Goal: Task Accomplishment & Management: Complete application form

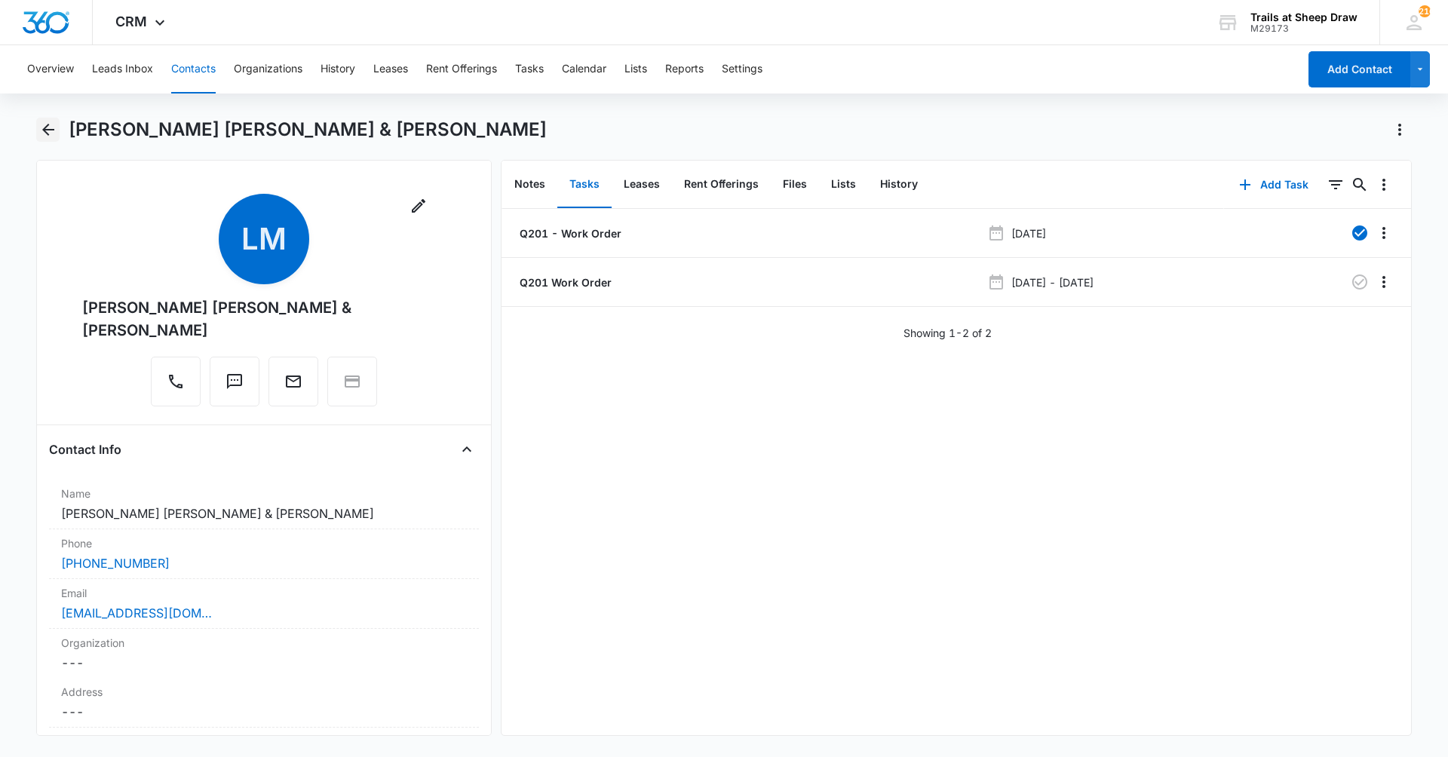
click at [42, 138] on icon "Back" at bounding box center [48, 130] width 18 height 18
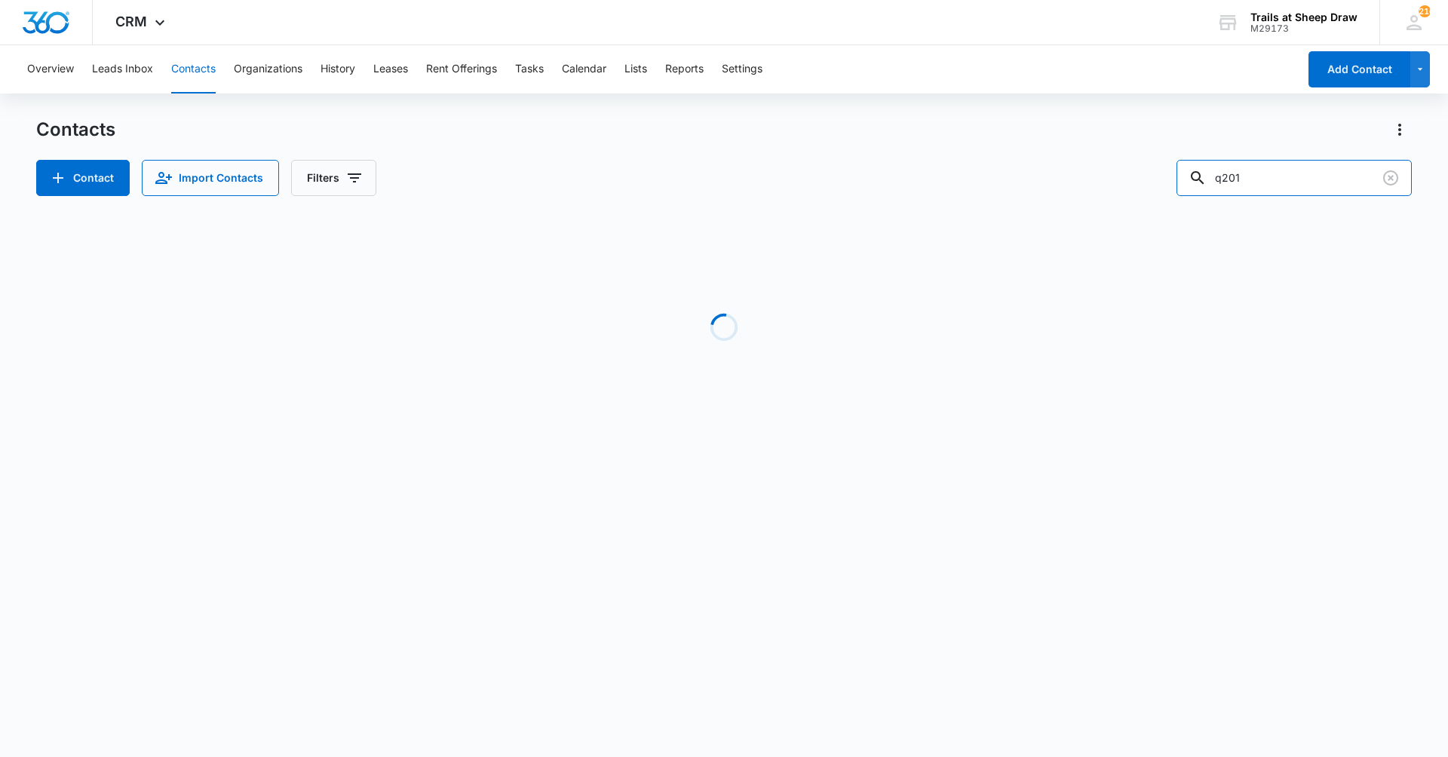
drag, startPoint x: 1308, startPoint y: 188, endPoint x: 1192, endPoint y: 200, distance: 117.5
click at [1192, 200] on div "Contacts Contact Import Contacts Filters q201 Loading No Results" at bounding box center [724, 288] width 1376 height 341
type input "V103"
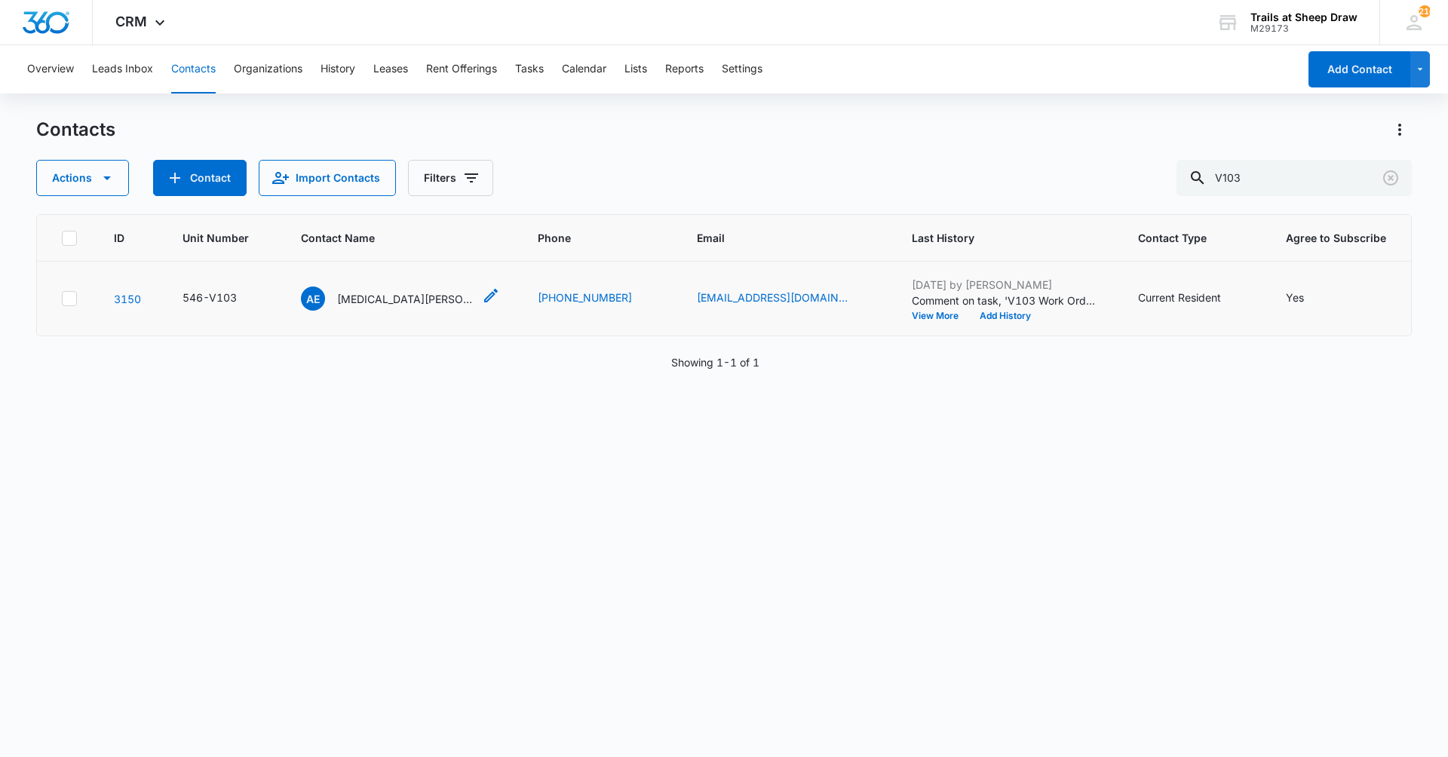
click at [400, 299] on p "[MEDICAL_DATA][PERSON_NAME]" at bounding box center [405, 299] width 136 height 16
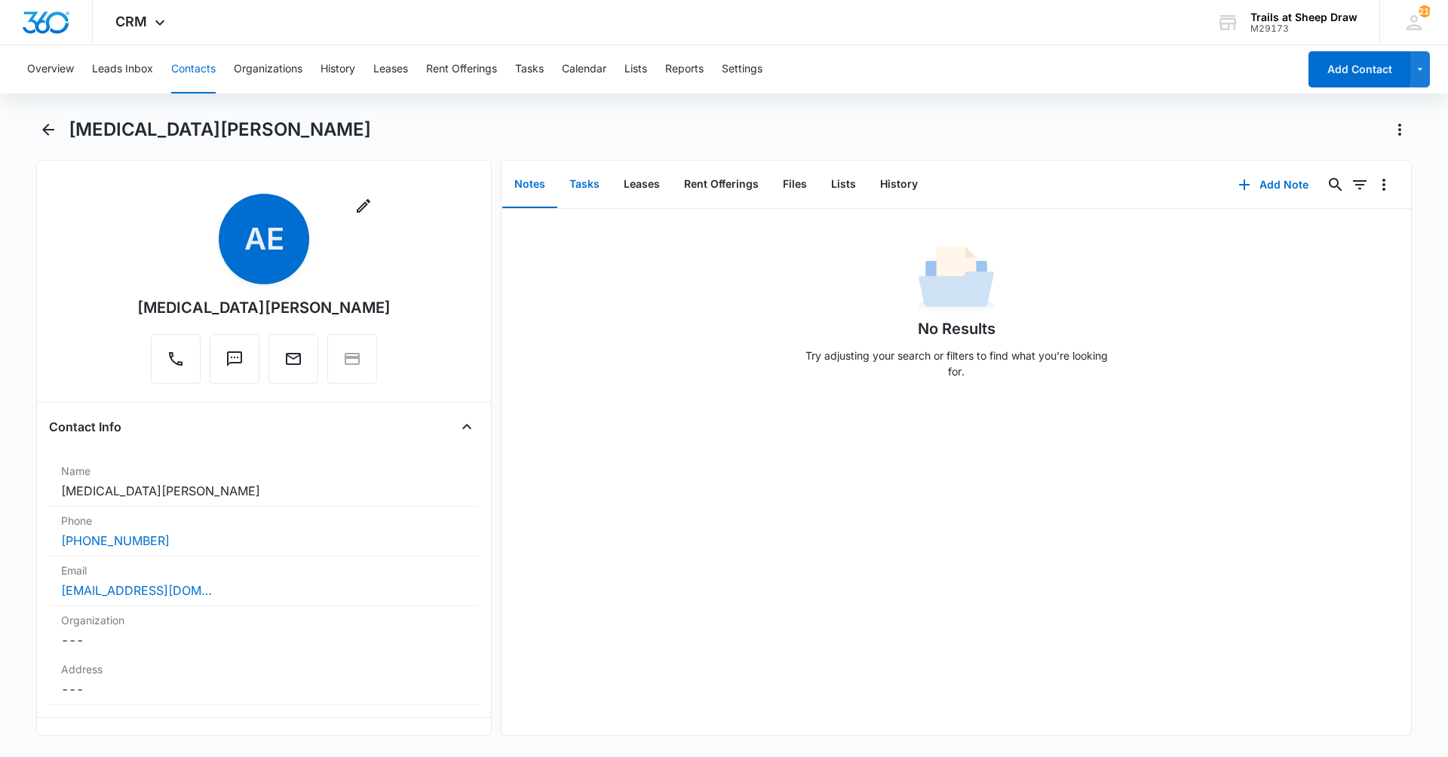
click at [566, 183] on button "Tasks" at bounding box center [584, 184] width 54 height 47
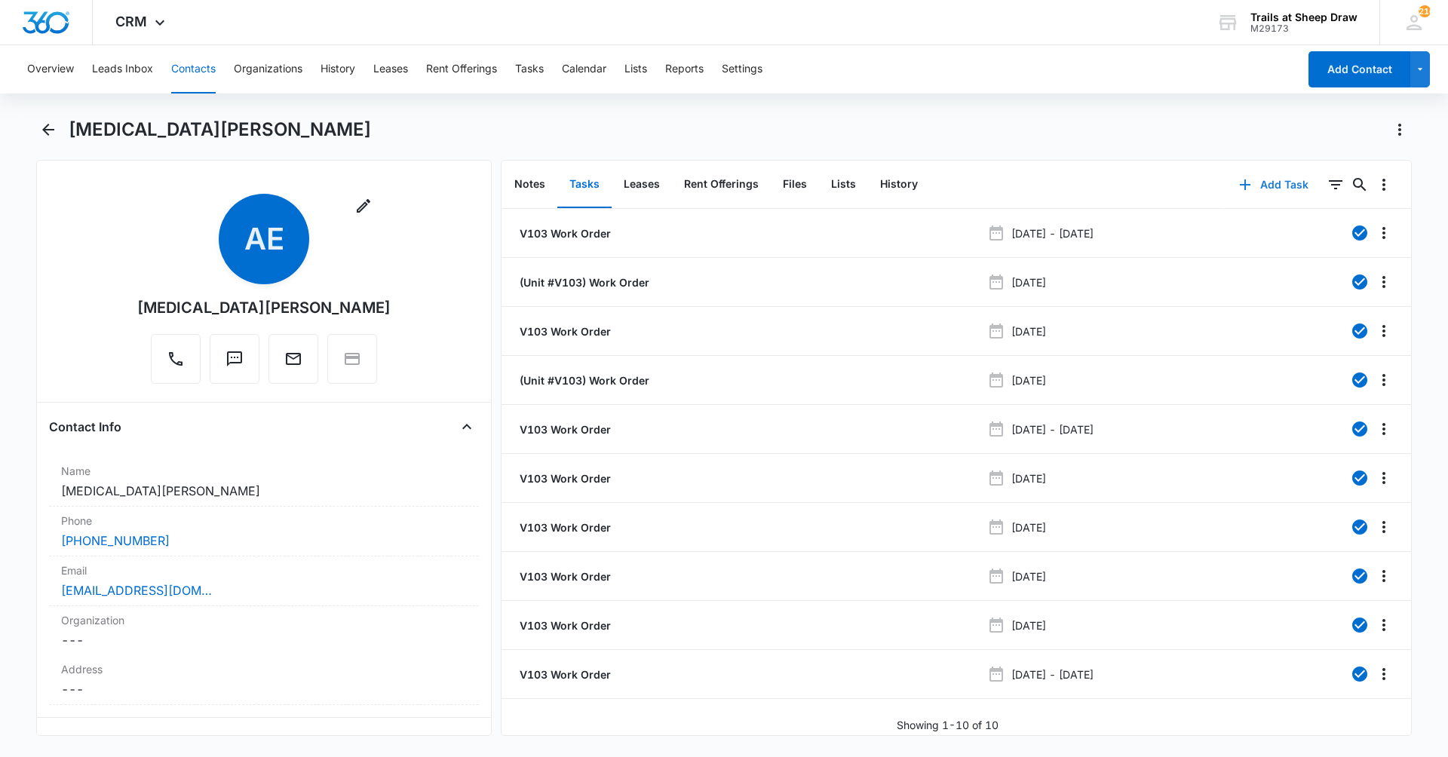
click at [1239, 186] on icon "button" at bounding box center [1245, 185] width 18 height 18
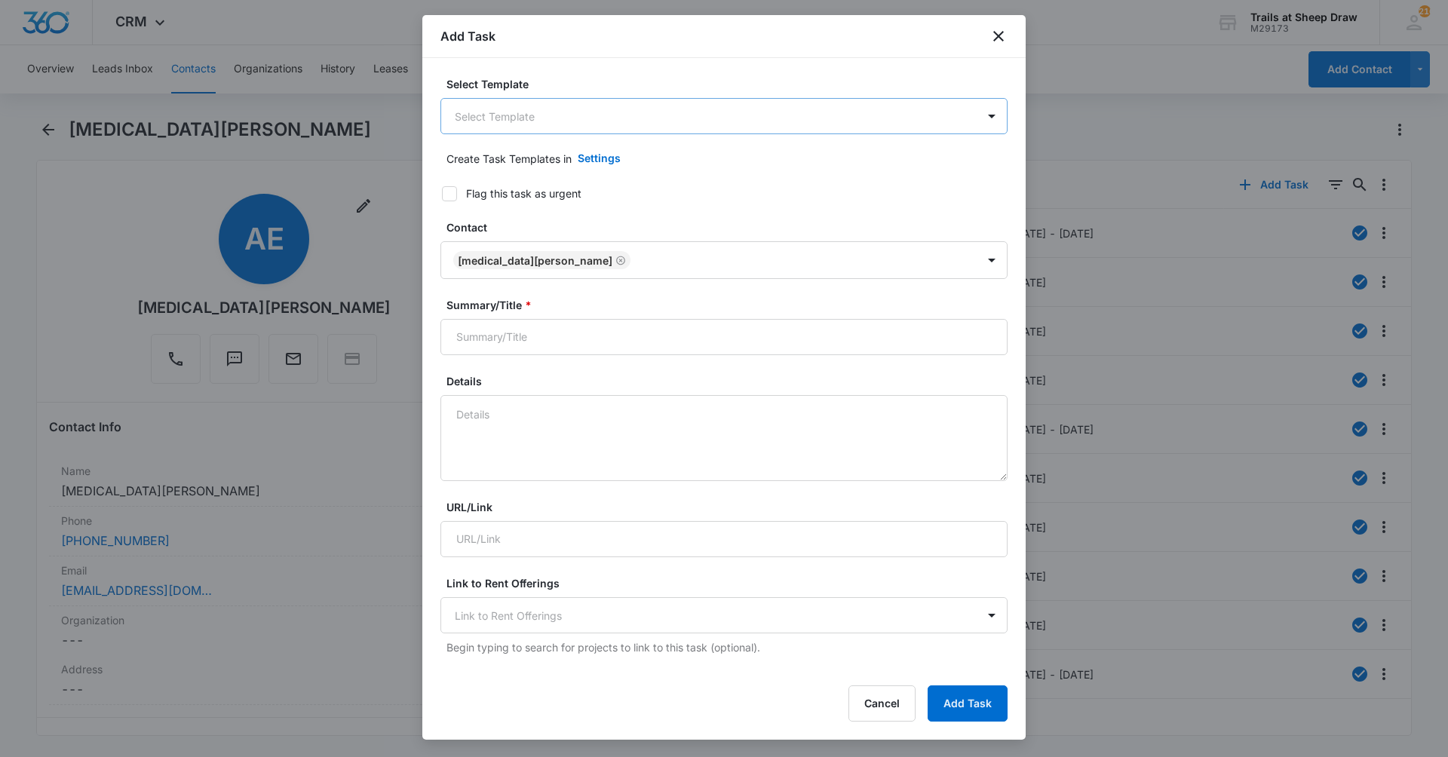
click at [569, 122] on body "CRM Apps Reputation Websites Forms CRM Email Social Content Ads Intelligence Fi…" at bounding box center [724, 378] width 1448 height 757
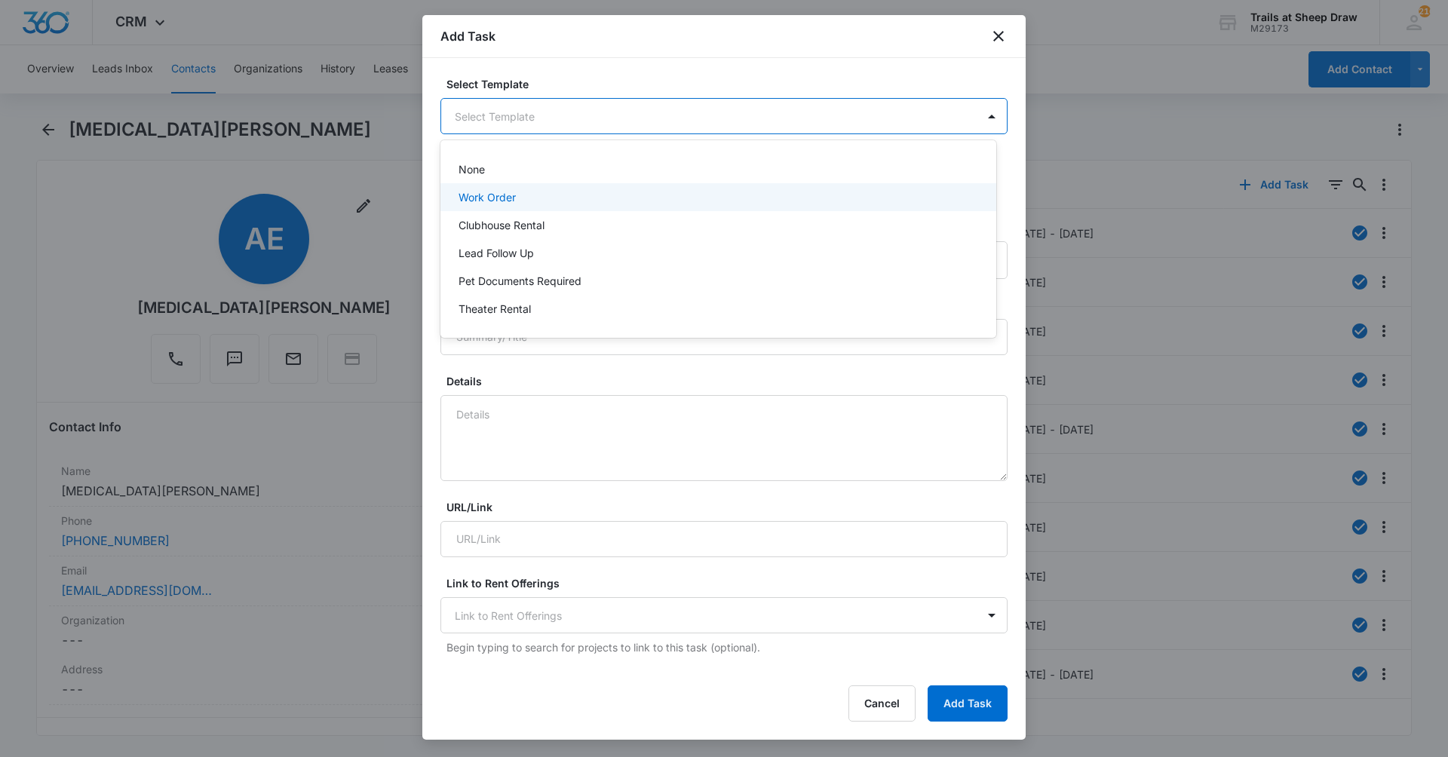
click at [526, 196] on div "Work Order" at bounding box center [717, 197] width 517 height 16
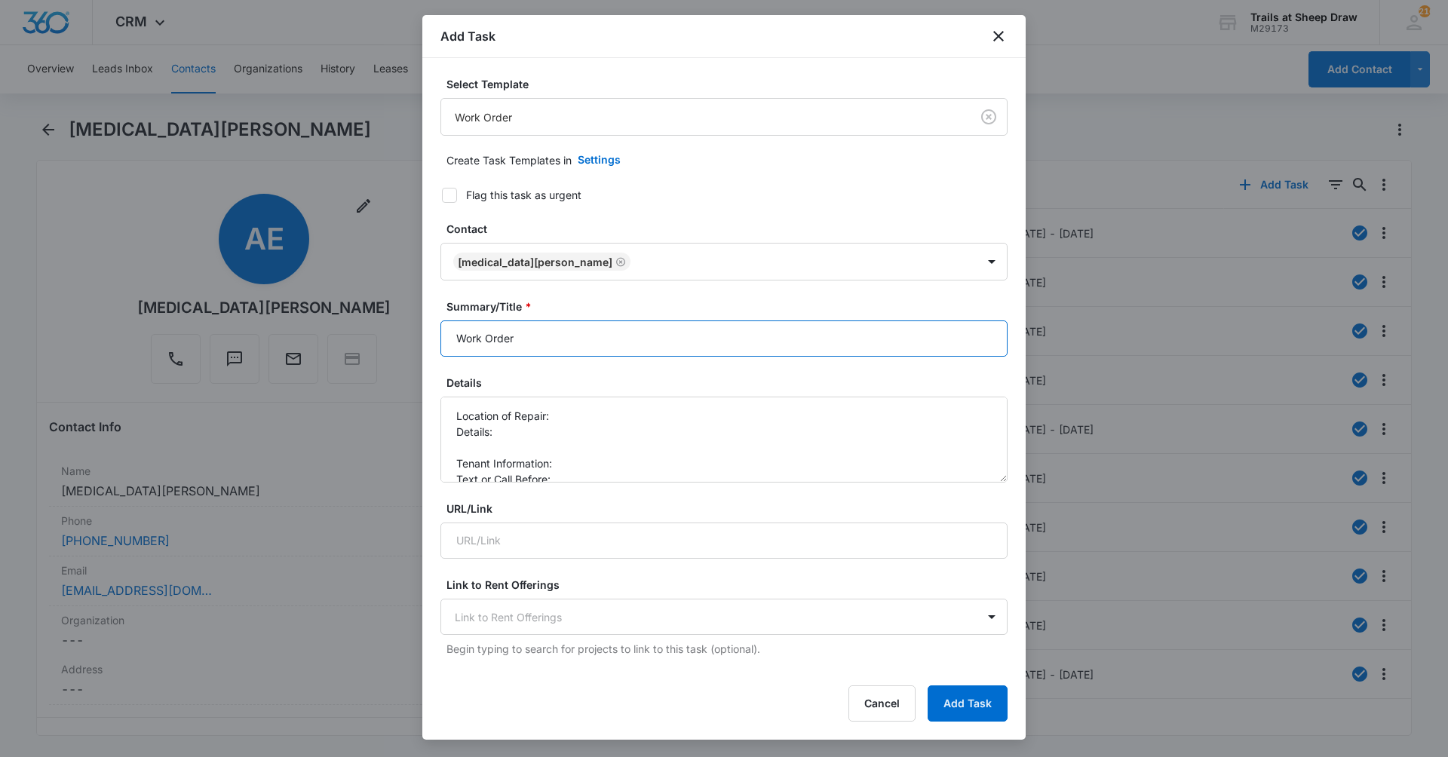
click at [447, 341] on input "Work Order" at bounding box center [723, 339] width 567 height 36
type input "V103 - Work Order"
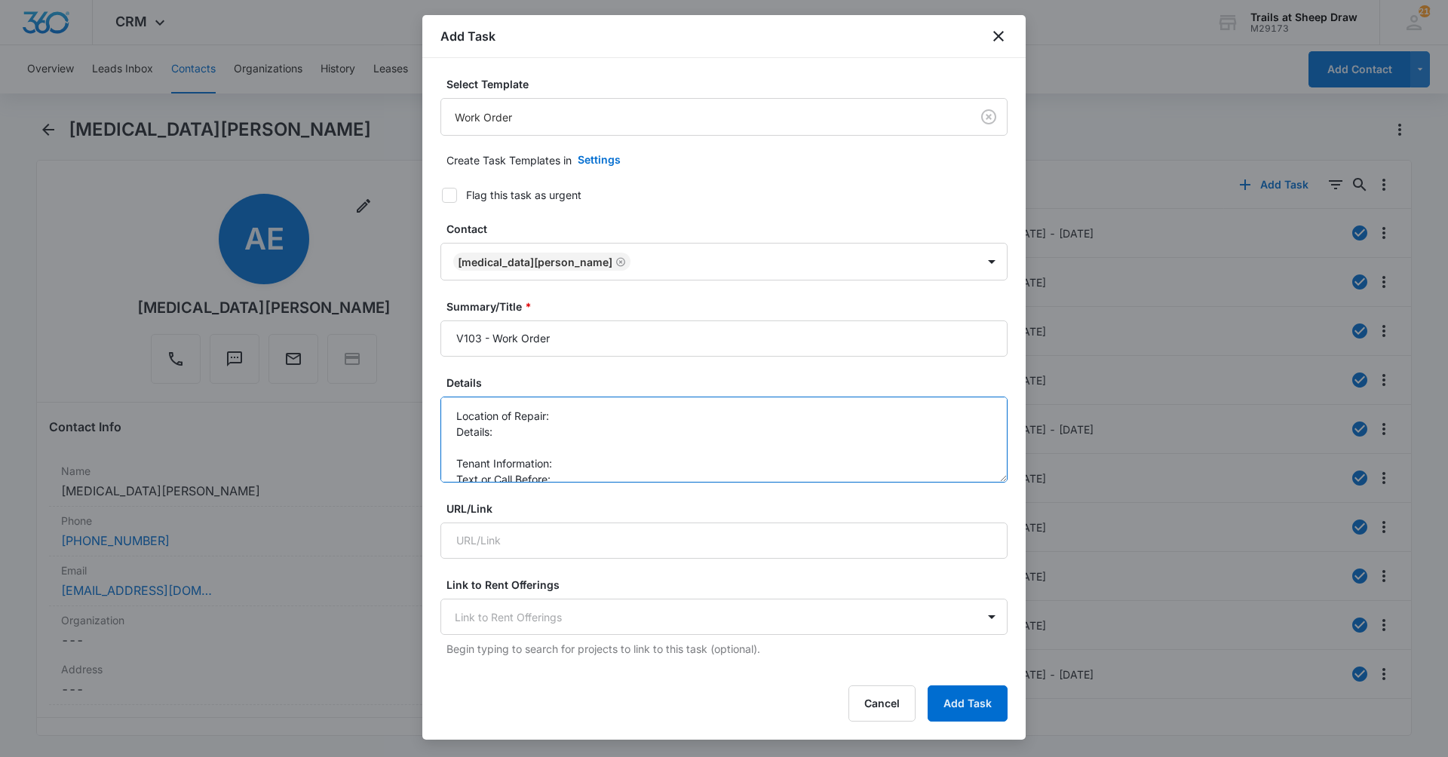
click at [572, 412] on textarea "Location of Repair: Details: Tenant Information: Text or Call Before:" at bounding box center [723, 440] width 567 height 86
click at [637, 432] on textarea "Location of Repair: bathroom Details: Tenant Information: Text or Call Before:" at bounding box center [723, 440] width 567 height 86
click at [744, 431] on textarea "Location of Repair: bathroom Details: ceiling between two white panels was leak…" at bounding box center [723, 440] width 567 height 86
click at [652, 443] on textarea "Location of Repair: bathroom Details: ceiling between two white panels was leak…" at bounding box center [723, 440] width 567 height 86
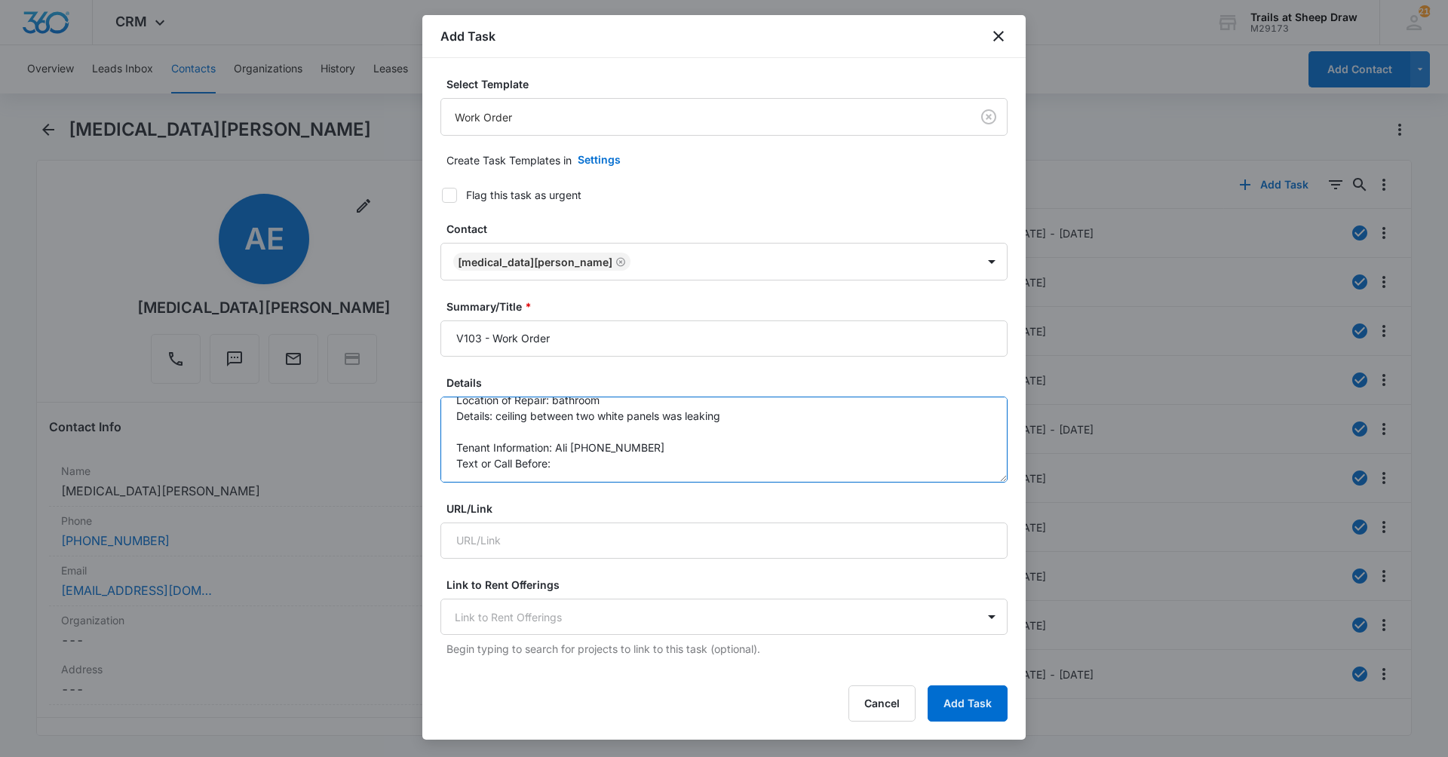
click at [649, 468] on textarea "Location of Repair: bathroom Details: ceiling between two white panels was leak…" at bounding box center [723, 440] width 567 height 86
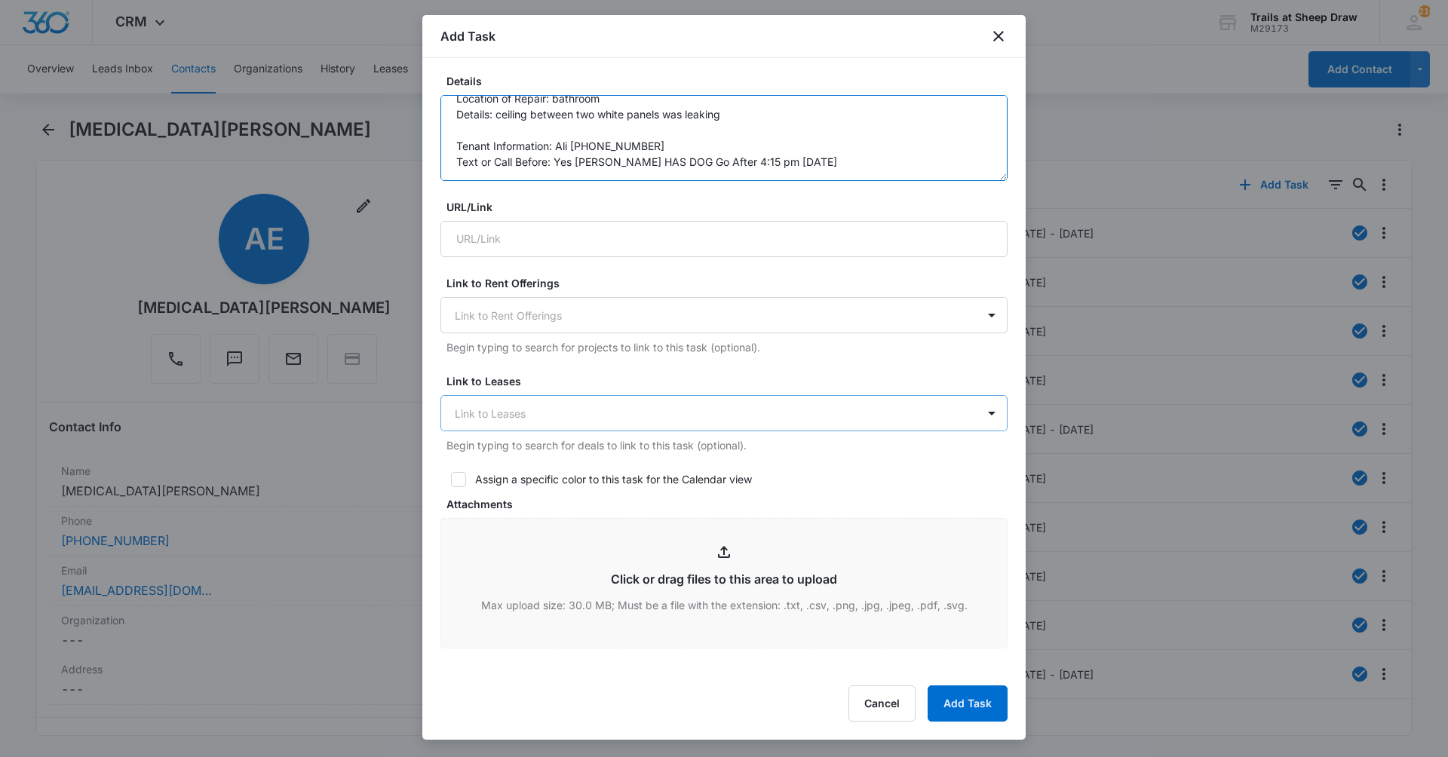
scroll to position [744, 0]
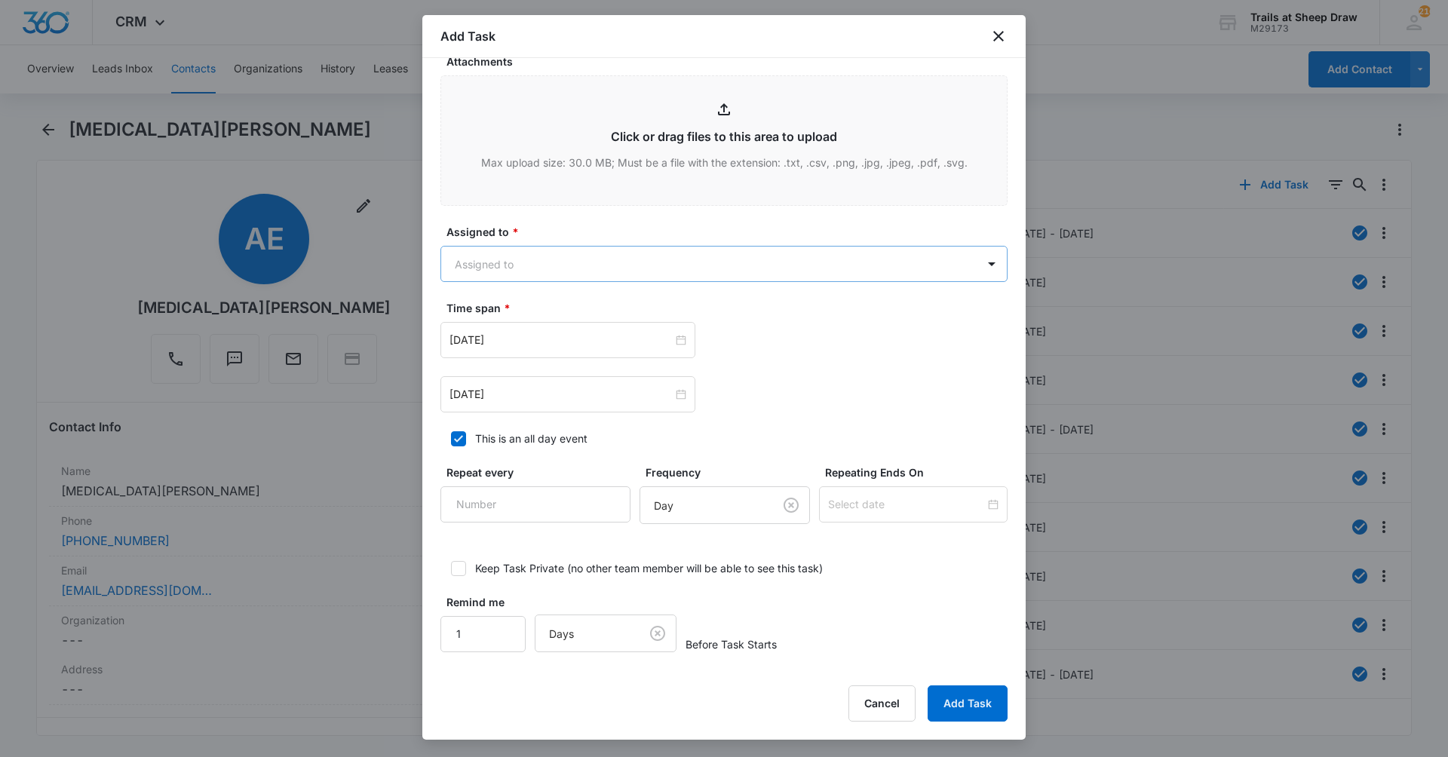
type textarea "Location of Repair: bathroom Details: ceiling between two white panels was leak…"
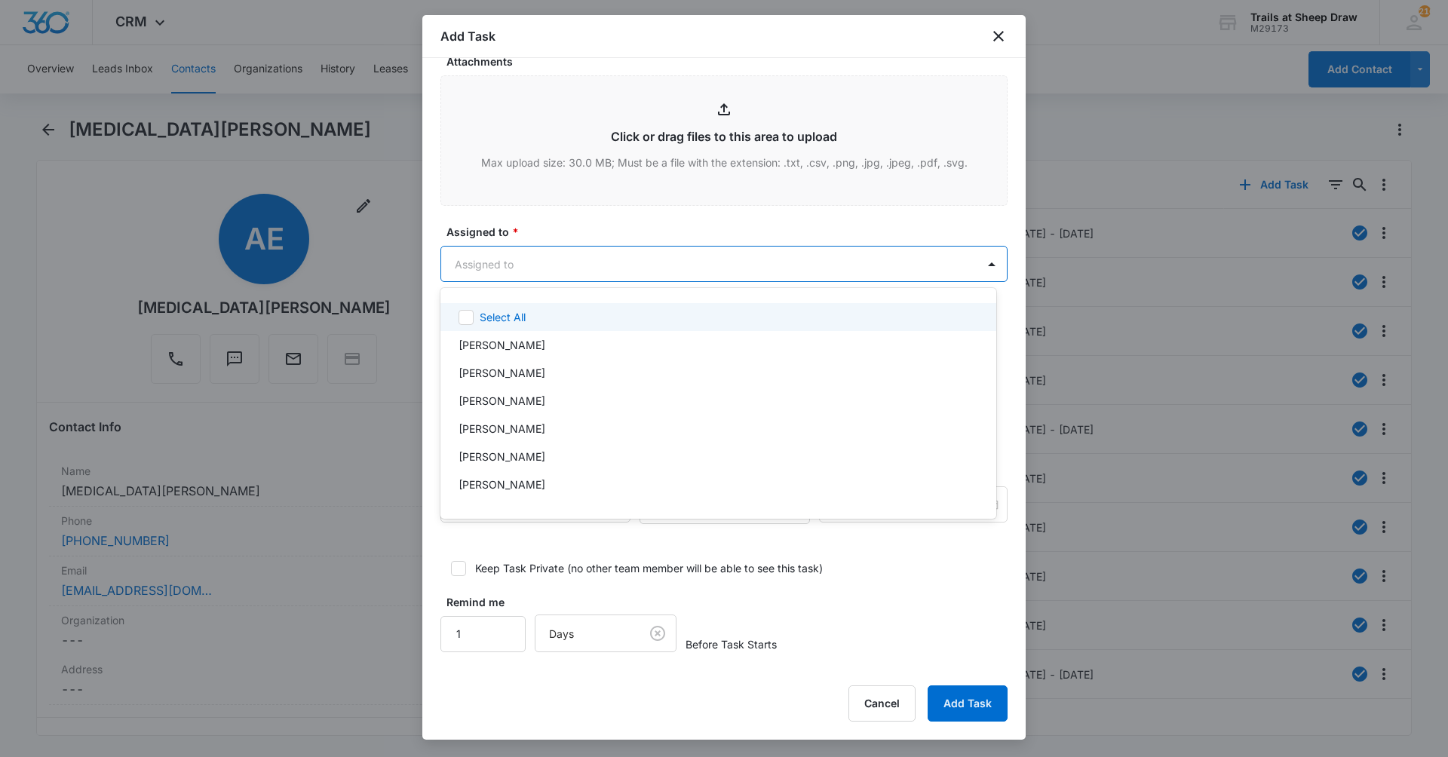
click at [604, 275] on body "CRM Apps Reputation Websites Forms CRM Email Social Content Ads Intelligence Fi…" at bounding box center [724, 378] width 1448 height 757
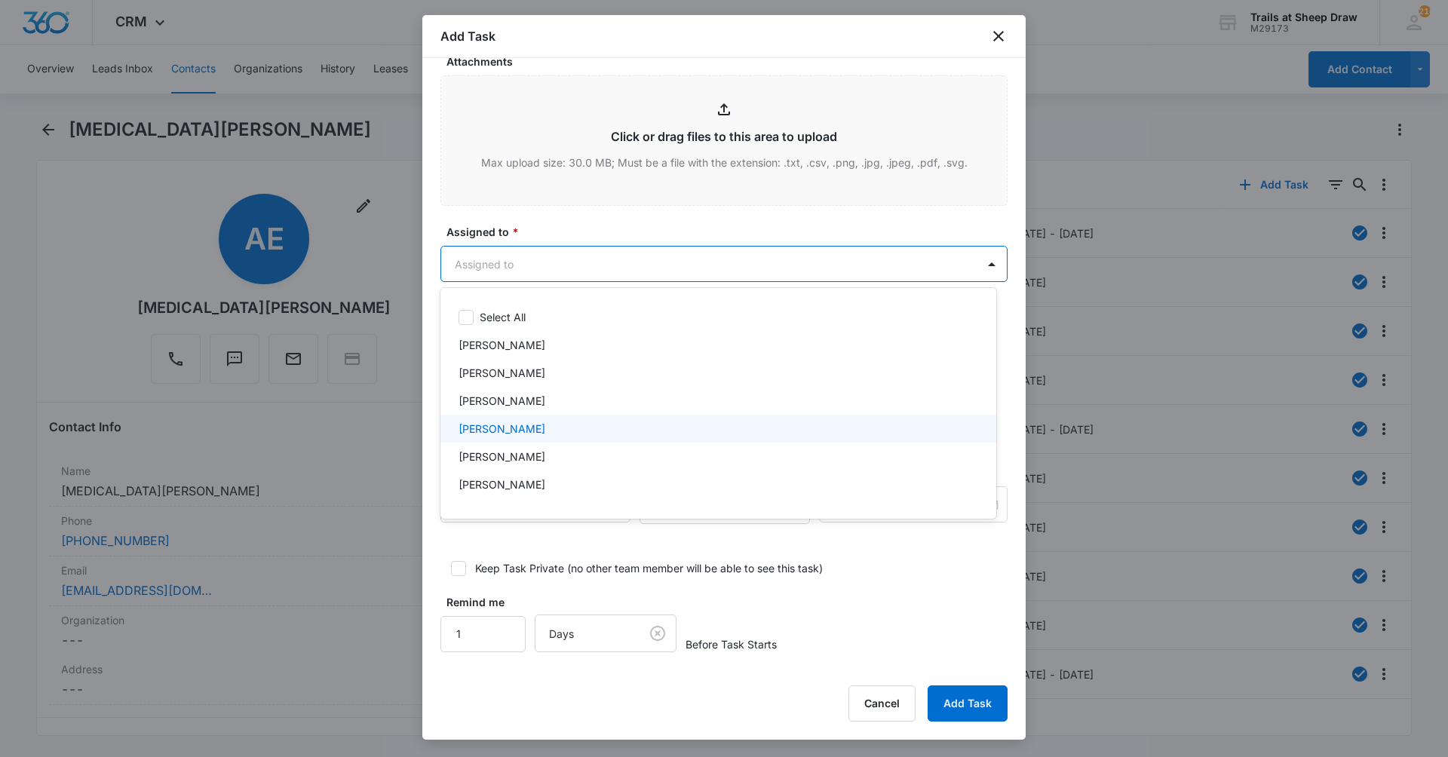
click at [553, 424] on div "[PERSON_NAME]" at bounding box center [717, 429] width 517 height 16
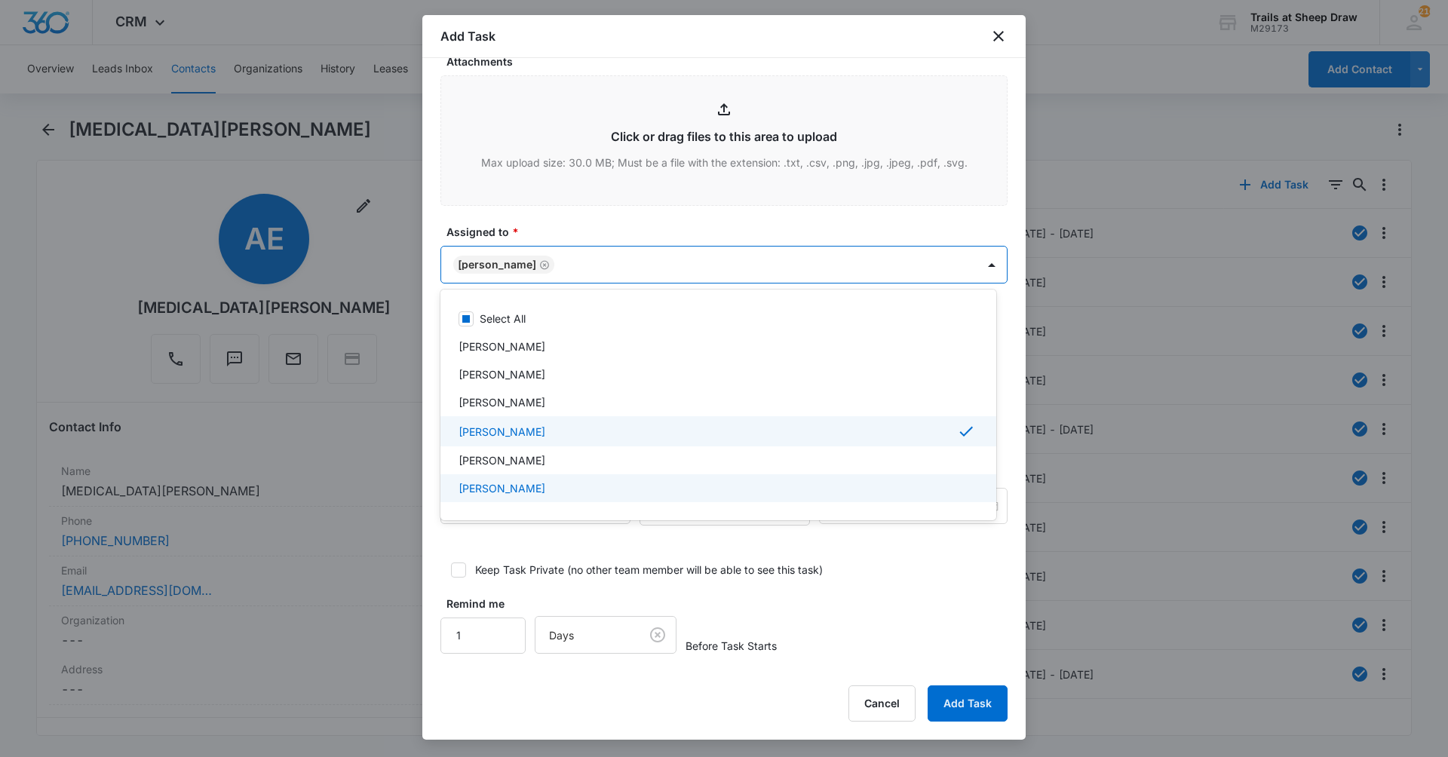
click at [520, 495] on p "[PERSON_NAME]" at bounding box center [502, 488] width 87 height 16
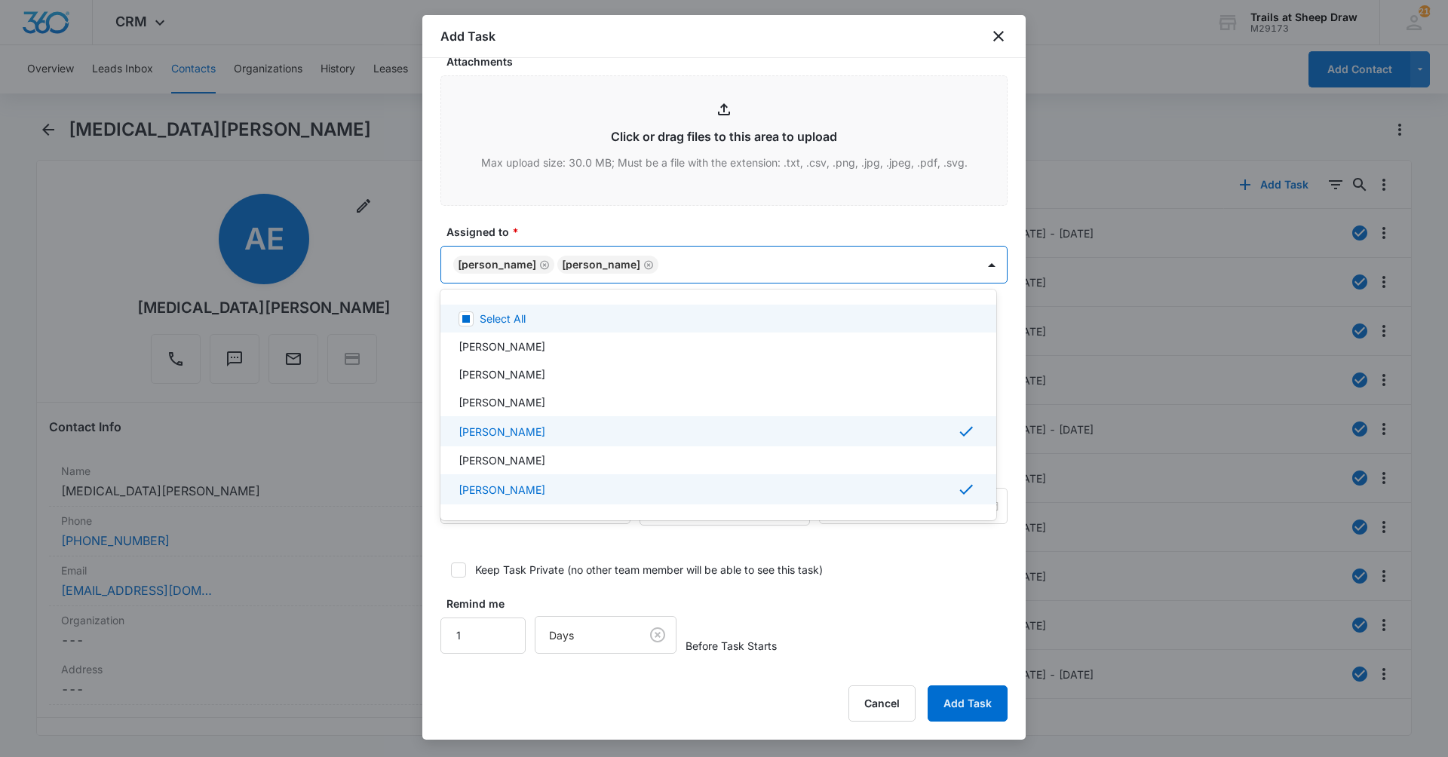
click at [622, 227] on div at bounding box center [724, 378] width 1448 height 757
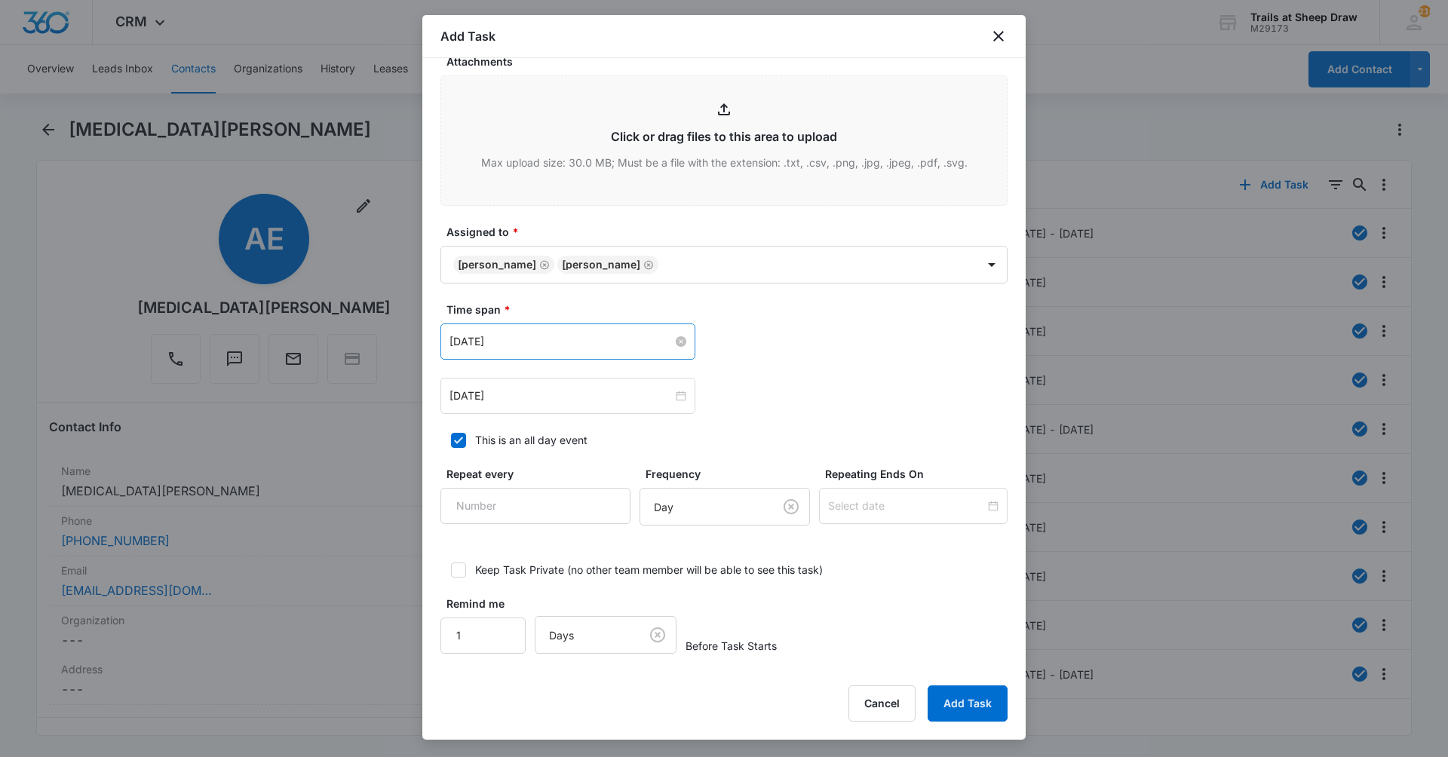
click at [572, 339] on input "[DATE]" at bounding box center [560, 341] width 223 height 17
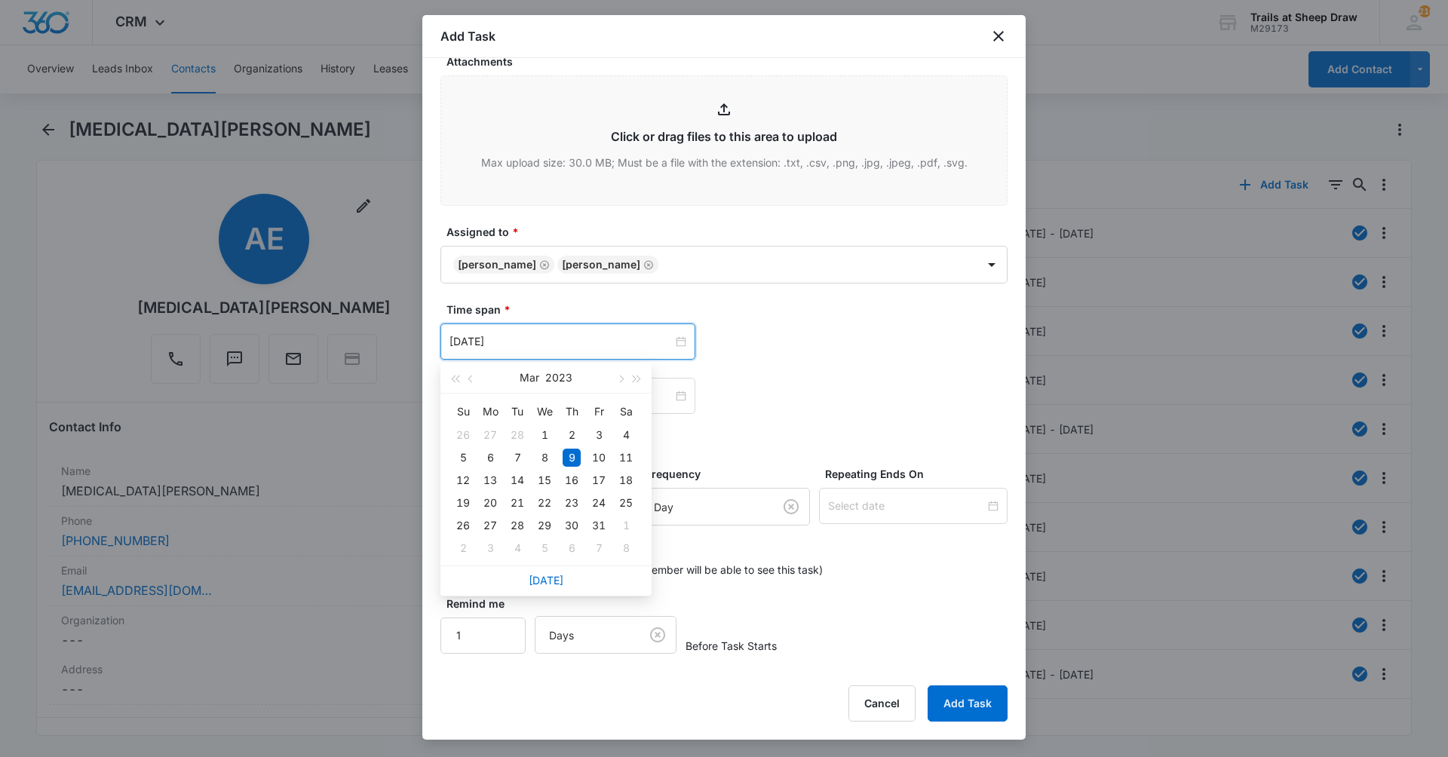
click at [545, 572] on div "[DATE]" at bounding box center [545, 581] width 211 height 30
click at [543, 580] on link "[DATE]" at bounding box center [546, 580] width 35 height 13
type input "[DATE]"
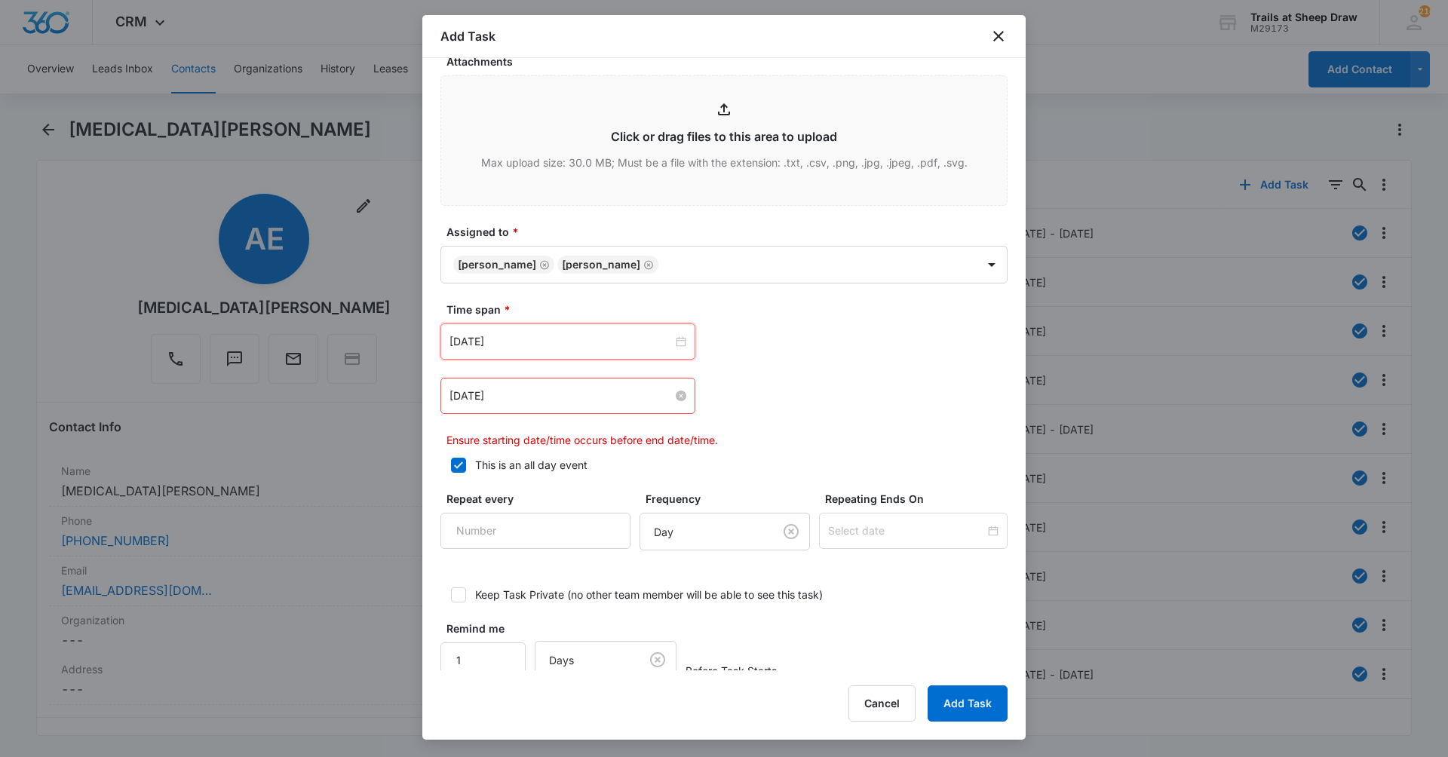
click at [602, 388] on input "[DATE]" at bounding box center [560, 396] width 223 height 17
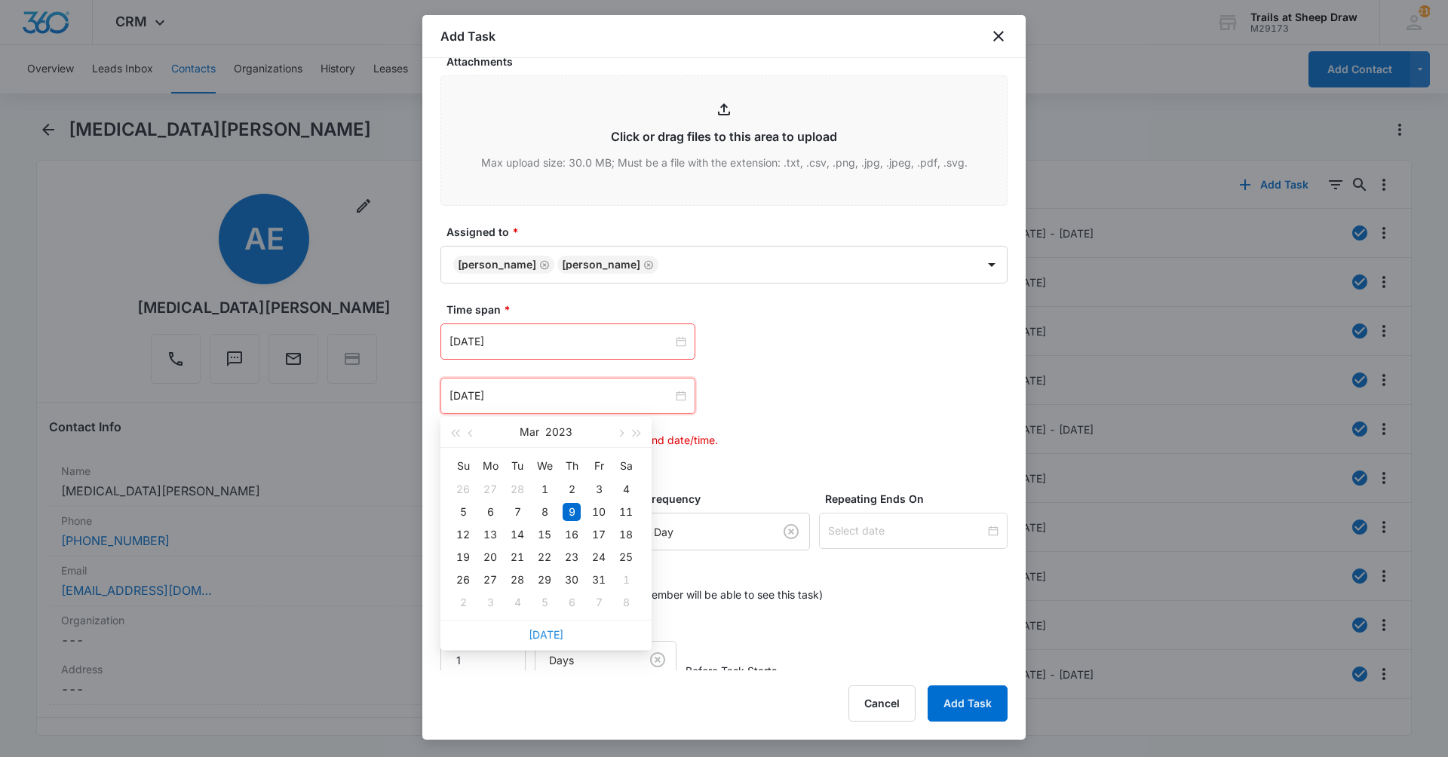
click at [541, 633] on link "[DATE]" at bounding box center [546, 634] width 35 height 13
type input "[DATE]"
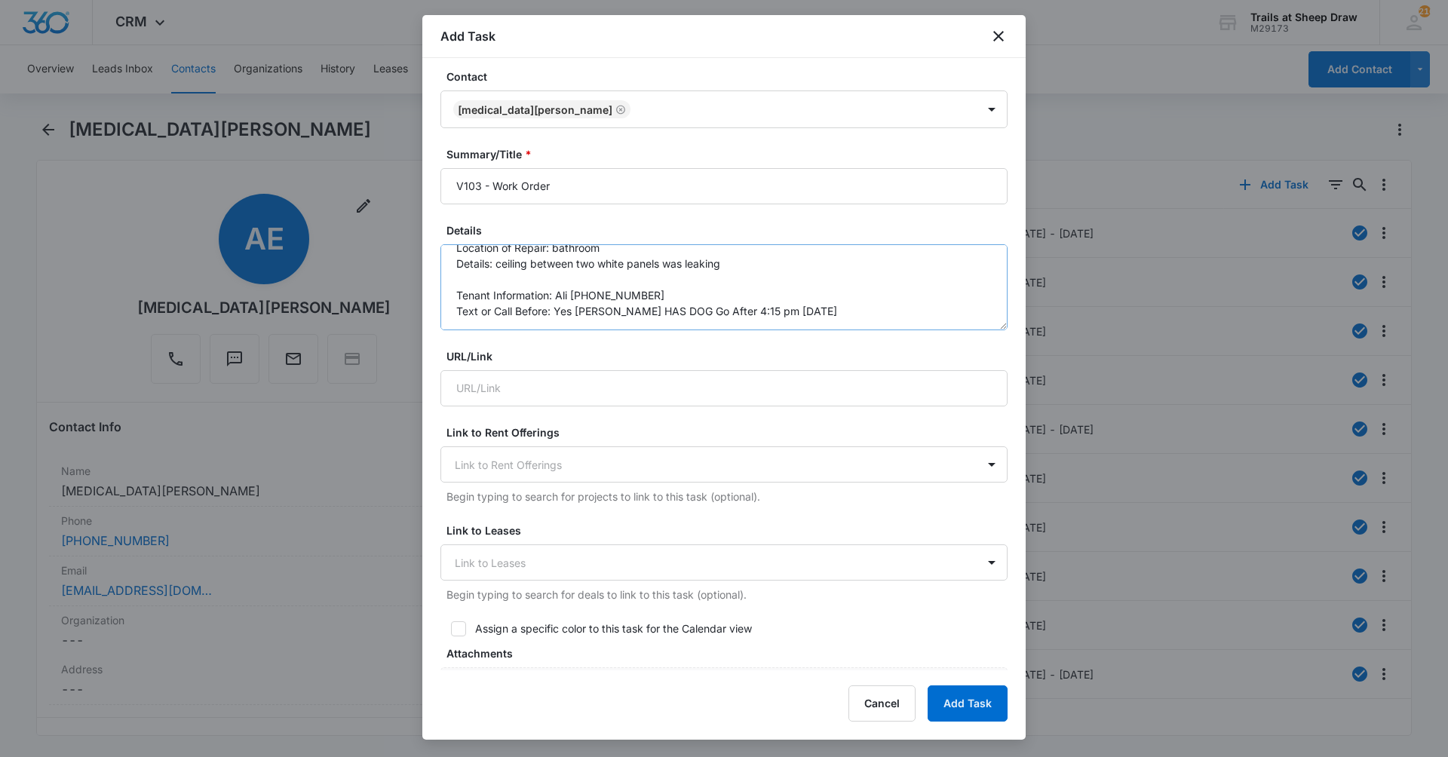
scroll to position [0, 0]
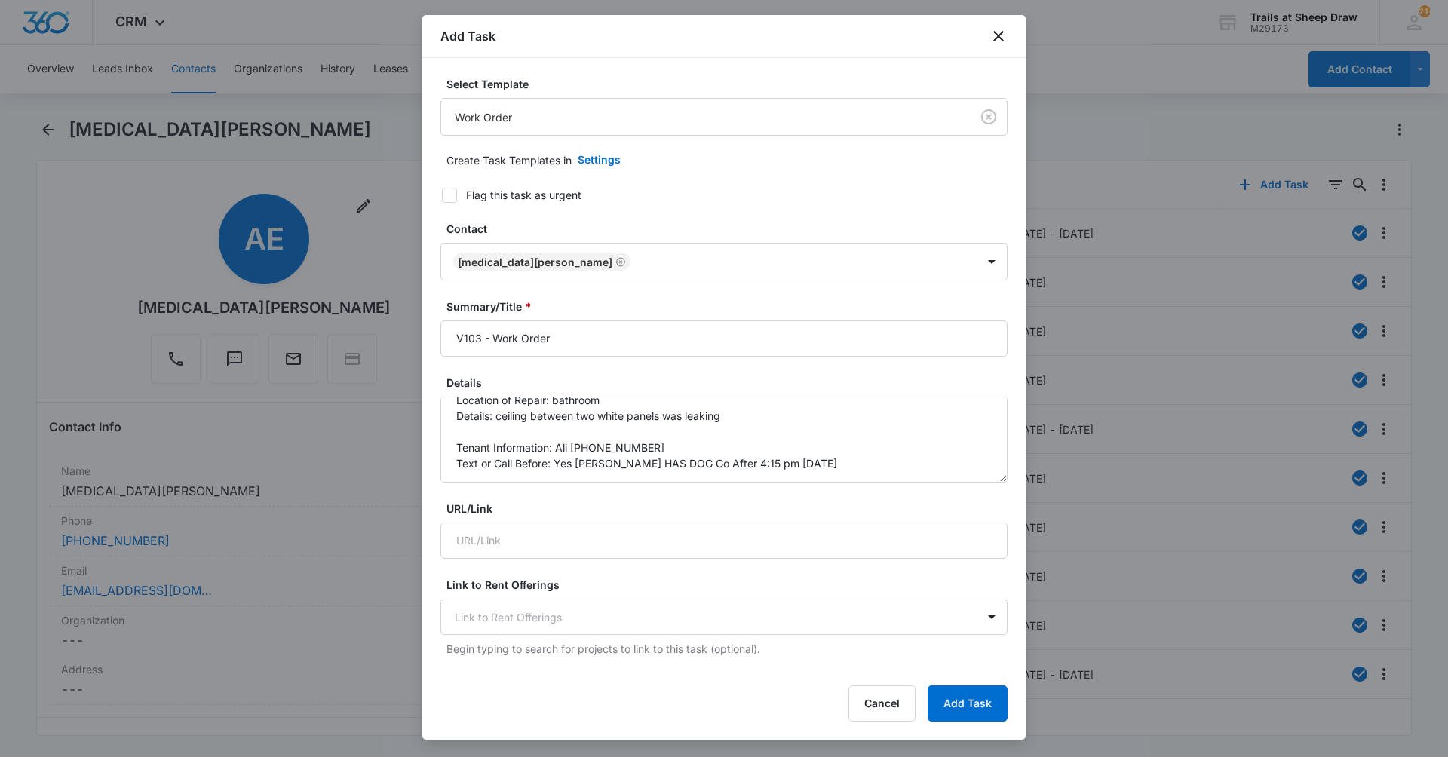
click at [458, 197] on label "Flag this task as urgent" at bounding box center [714, 195] width 567 height 16
click at [442, 197] on input "Flag this task as urgent" at bounding box center [436, 195] width 11 height 11
checkbox input "true"
click at [982, 706] on button "Add Task" at bounding box center [968, 704] width 80 height 36
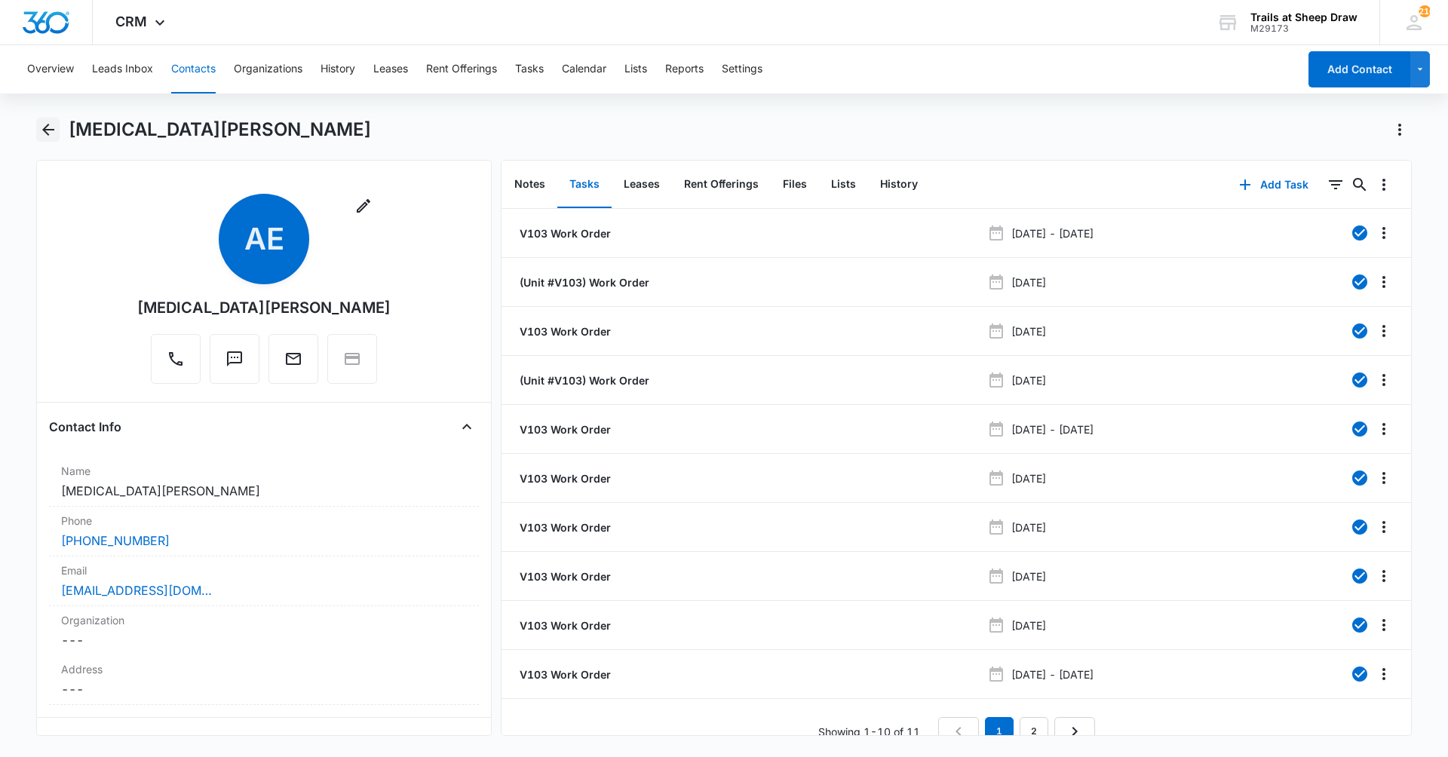
click at [47, 129] on icon "Back" at bounding box center [48, 130] width 12 height 12
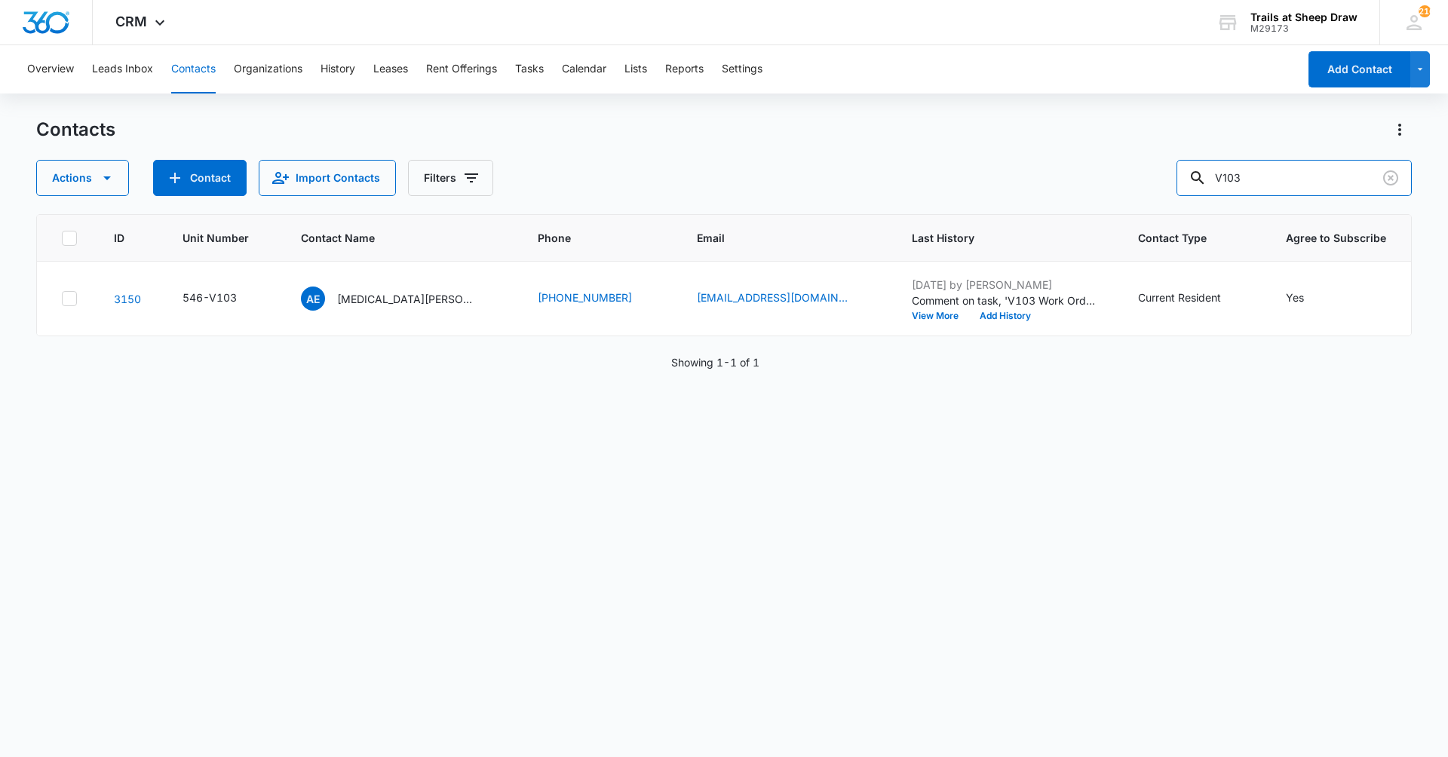
drag, startPoint x: 1282, startPoint y: 170, endPoint x: 1179, endPoint y: 203, distance: 108.5
click at [1179, 203] on div "Contacts Actions Contact Import Contacts Filters V103 ID Unit Number Contact Na…" at bounding box center [724, 437] width 1376 height 638
type input "O101"
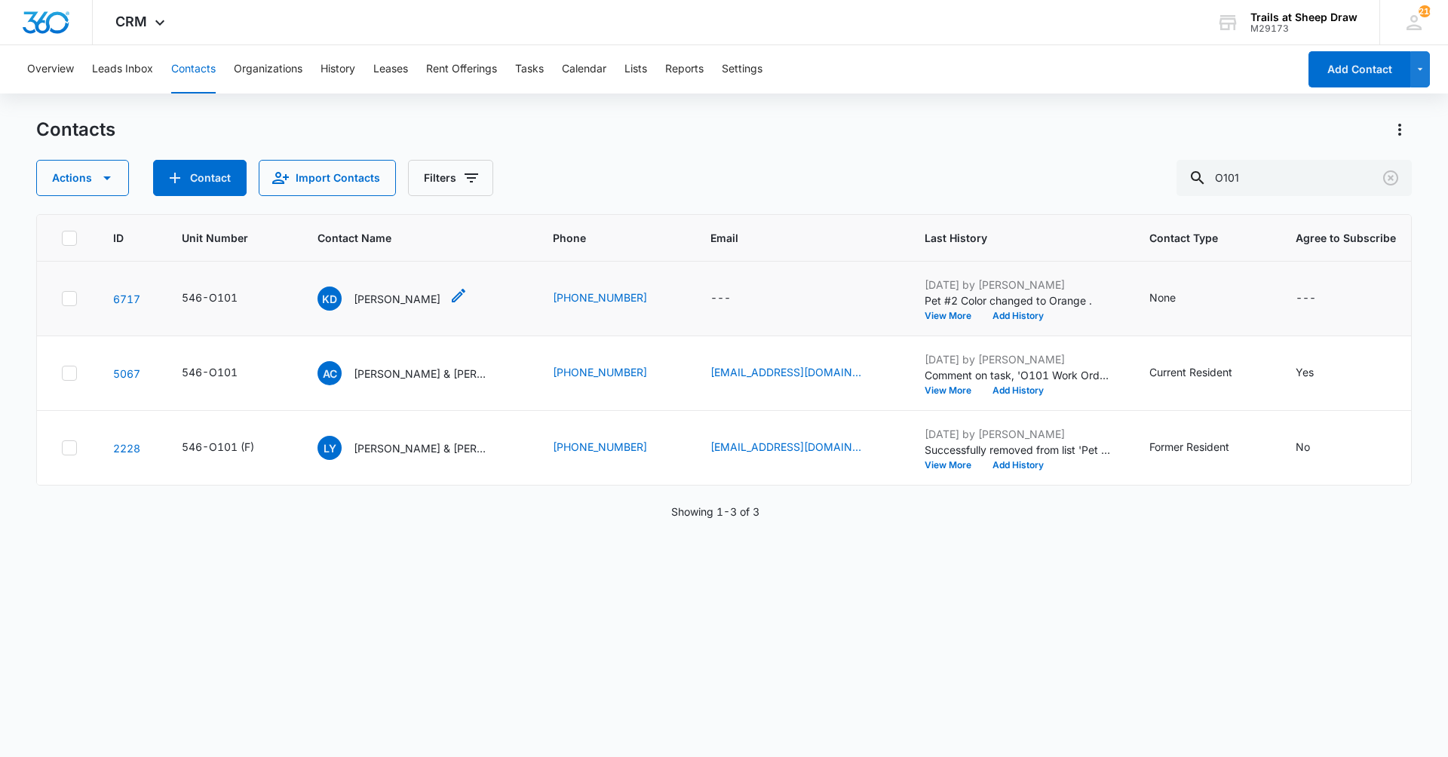
click at [397, 300] on p "[PERSON_NAME]" at bounding box center [397, 299] width 87 height 16
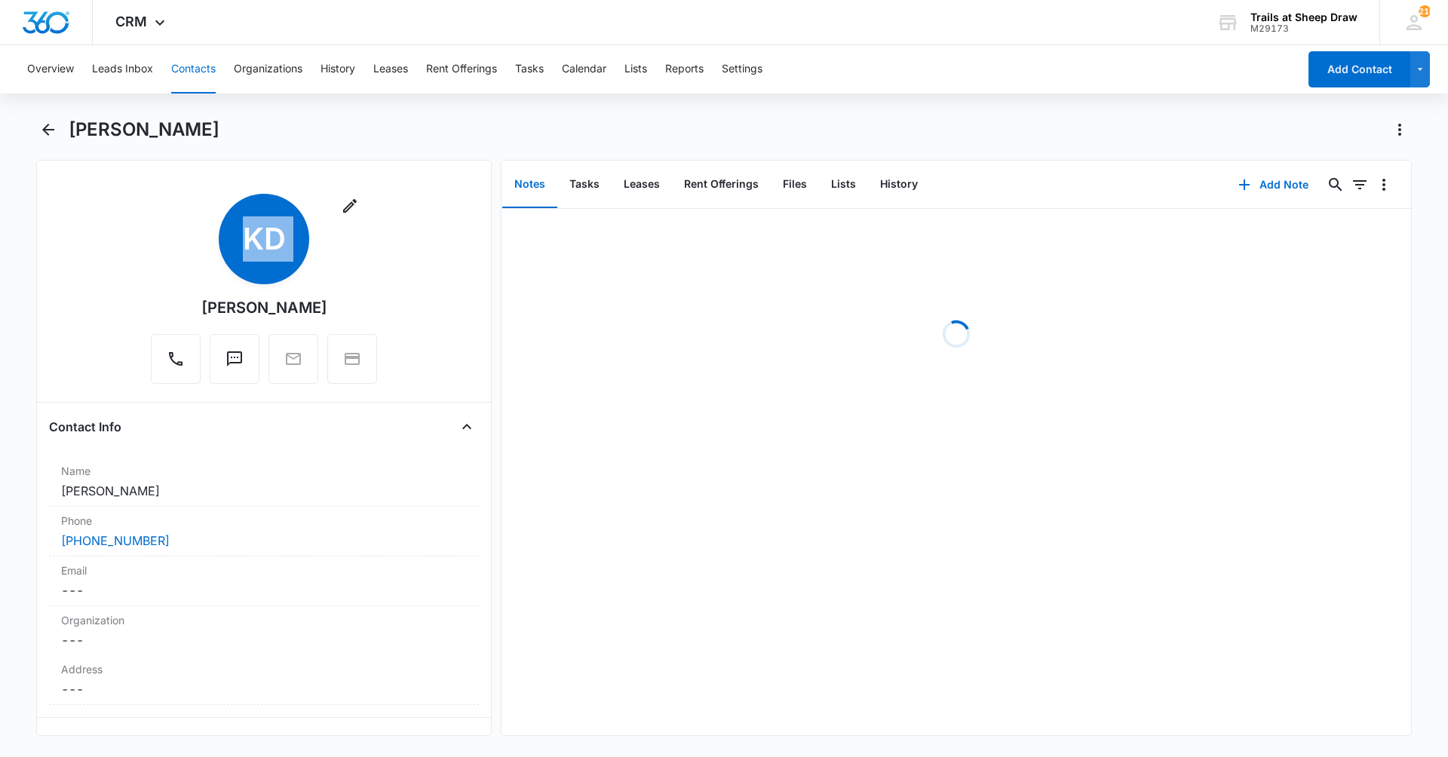
drag, startPoint x: 339, startPoint y: 307, endPoint x: 191, endPoint y: 308, distance: 148.6
click at [191, 308] on div "Remove KD [PERSON_NAME]" at bounding box center [264, 289] width 226 height 190
copy div "Remove KD"
